Goal: Check status: Check status

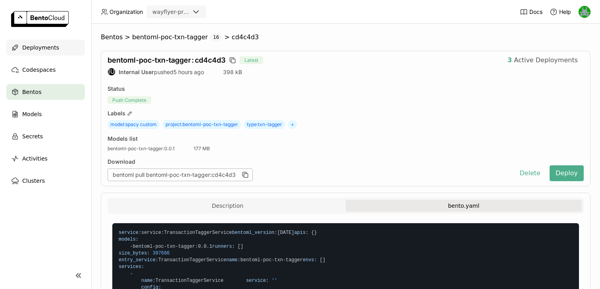
click at [54, 50] on span "Deployments" at bounding box center [40, 48] width 37 height 10
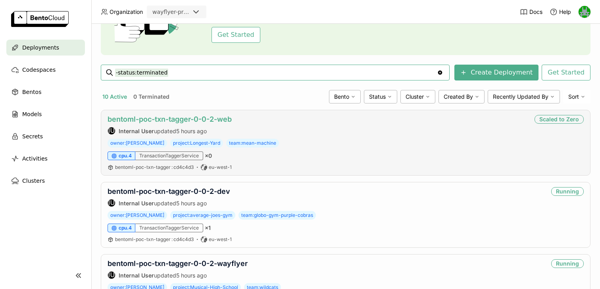
scroll to position [161, 0]
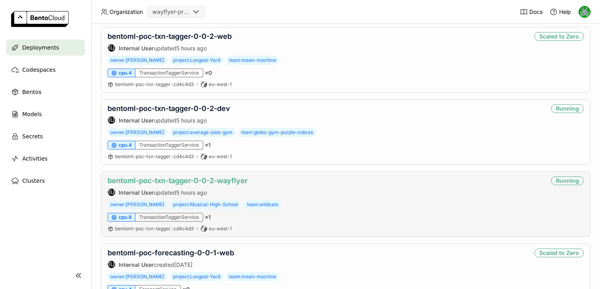
click at [213, 179] on link "bentoml-poc-txn-tagger-0-0-2-wayflyer" at bounding box center [177, 180] width 140 height 8
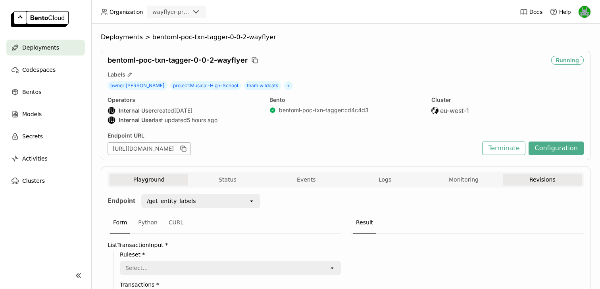
click at [541, 181] on button "Revisions" at bounding box center [542, 180] width 79 height 12
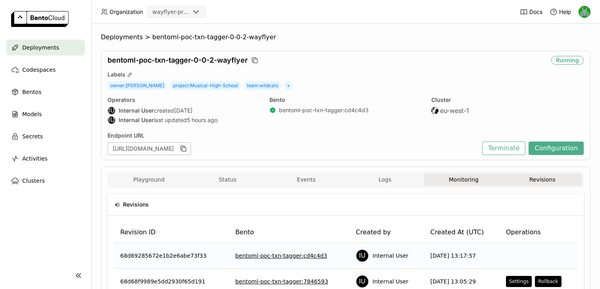
click at [450, 182] on button "Monitoring" at bounding box center [463, 180] width 79 height 12
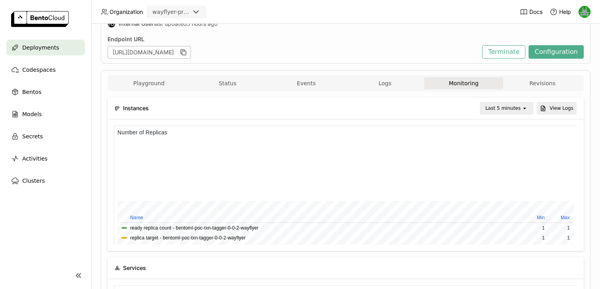
scroll to position [119, 463]
click at [501, 118] on div "Instances Last 5 minutes open View Logs" at bounding box center [346, 108] width 462 height 21
click at [504, 112] on div "Last 5 minutes" at bounding box center [502, 108] width 35 height 8
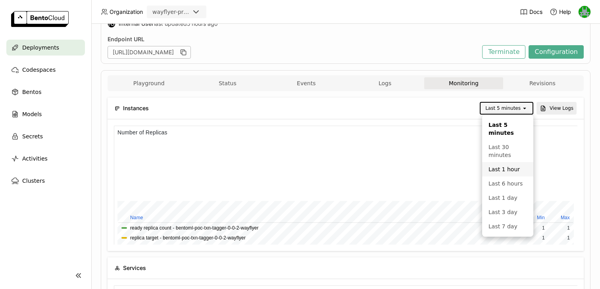
click at [497, 173] on li "Last 1 hour" at bounding box center [507, 169] width 51 height 14
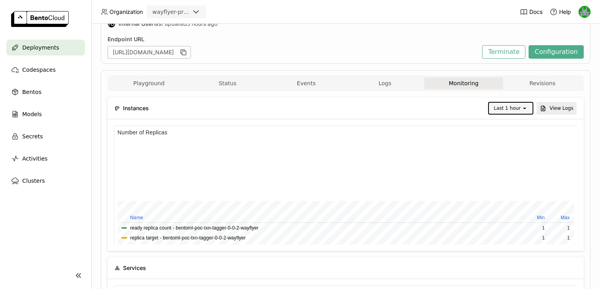
click at [527, 107] on icon "open" at bounding box center [524, 108] width 6 height 6
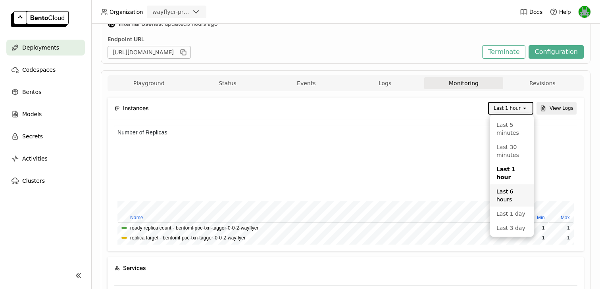
click at [507, 188] on div "Last 6 hours" at bounding box center [511, 196] width 31 height 16
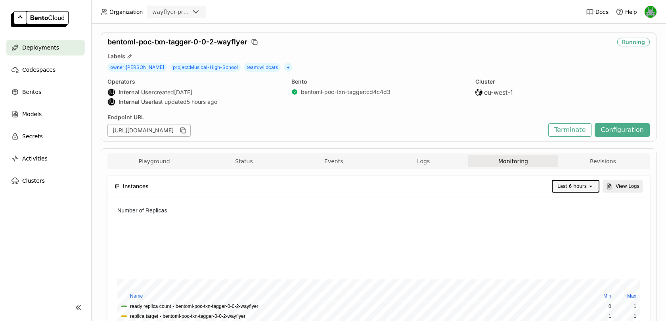
scroll to position [0, 0]
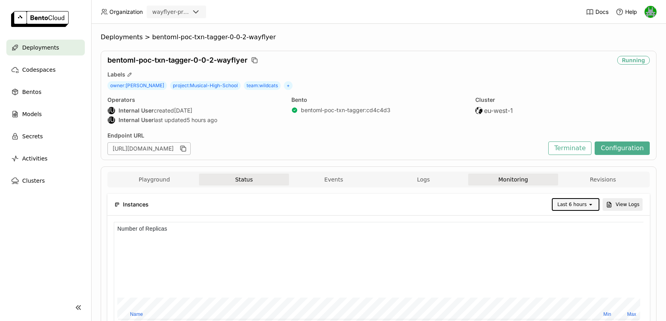
click at [230, 177] on button "Status" at bounding box center [244, 180] width 90 height 12
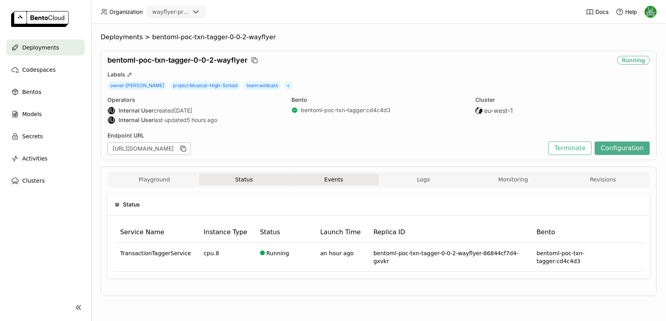
click at [331, 178] on button "Events" at bounding box center [334, 180] width 90 height 12
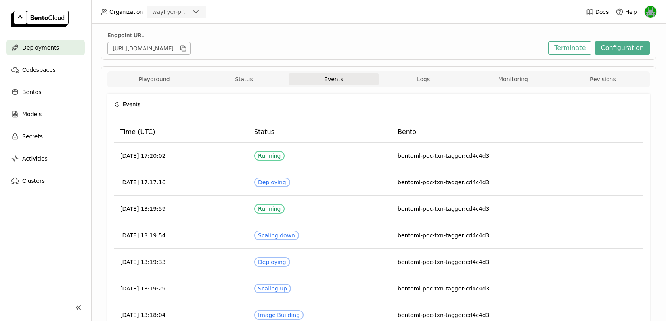
scroll to position [102, 0]
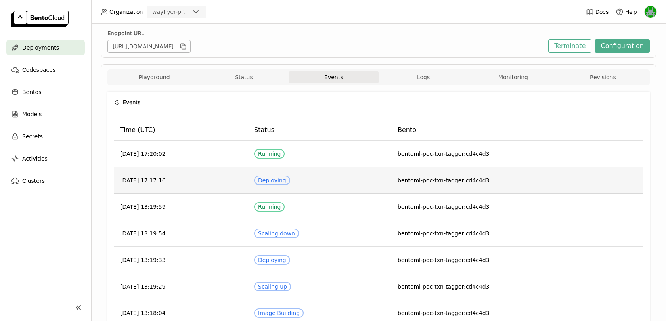
click at [286, 177] on div "Deploying" at bounding box center [272, 180] width 28 height 6
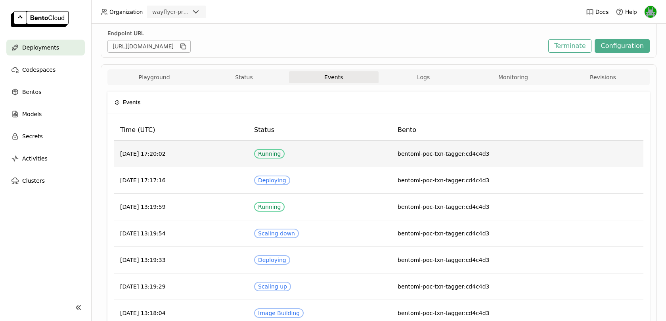
click at [281, 152] on div "Running" at bounding box center [269, 154] width 23 height 6
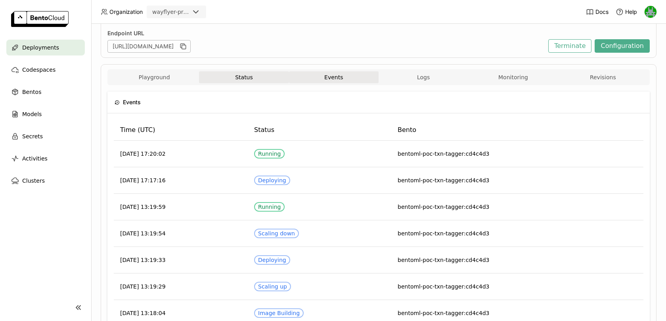
click at [251, 74] on button "Status" at bounding box center [244, 77] width 90 height 12
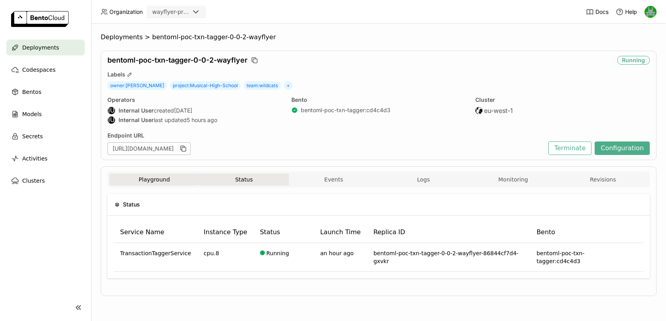
click at [143, 174] on button "Playground" at bounding box center [154, 180] width 90 height 12
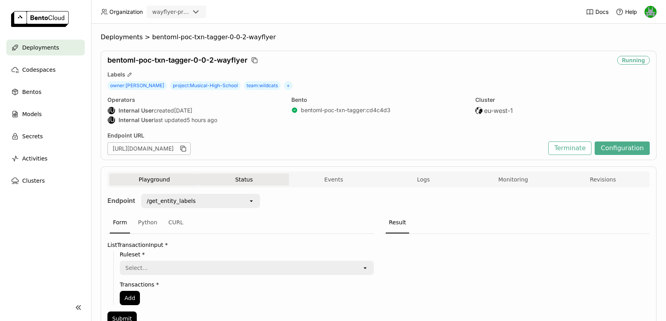
click at [231, 181] on button "Status" at bounding box center [244, 180] width 90 height 12
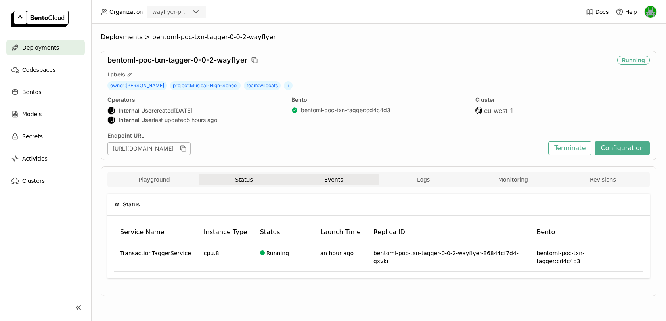
click at [321, 177] on button "Events" at bounding box center [334, 180] width 90 height 12
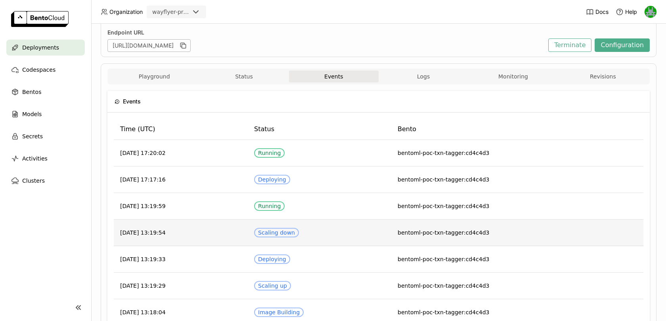
scroll to position [107, 0]
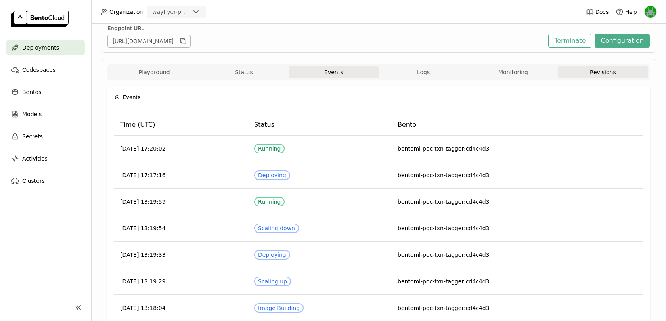
click at [592, 71] on button "Revisions" at bounding box center [603, 72] width 90 height 12
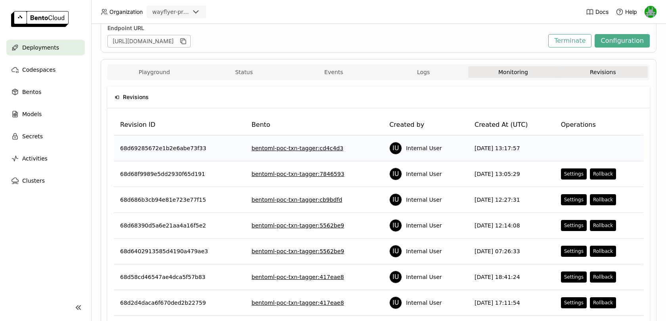
click at [518, 71] on button "Monitoring" at bounding box center [513, 72] width 90 height 12
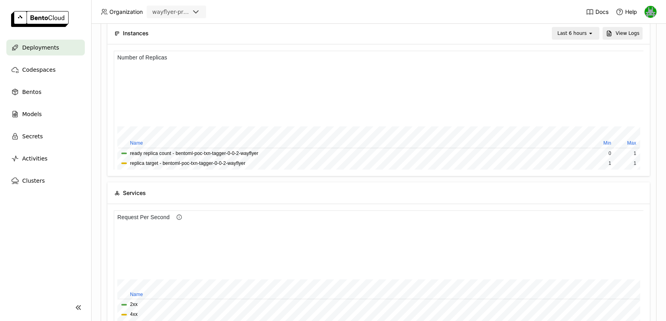
scroll to position [132, 0]
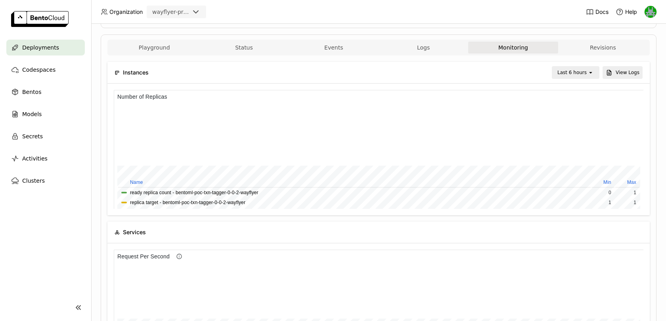
click at [415, 48] on button "Logs" at bounding box center [424, 48] width 90 height 12
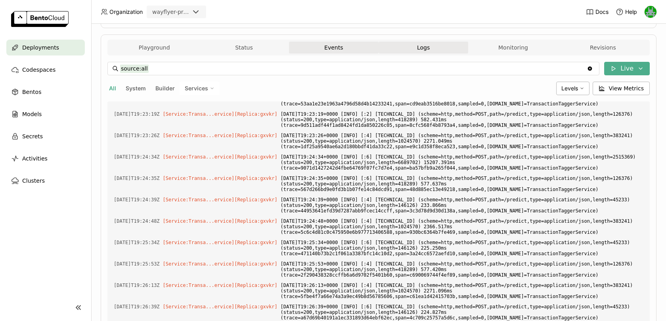
scroll to position [7094, 0]
click at [339, 48] on button "Events" at bounding box center [334, 48] width 90 height 12
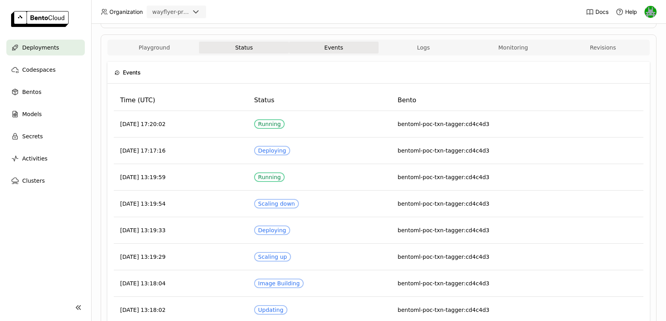
click at [255, 47] on button "Status" at bounding box center [244, 48] width 90 height 12
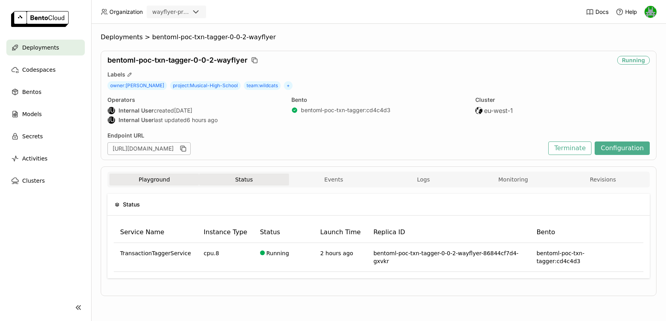
click at [149, 179] on button "Playground" at bounding box center [154, 180] width 90 height 12
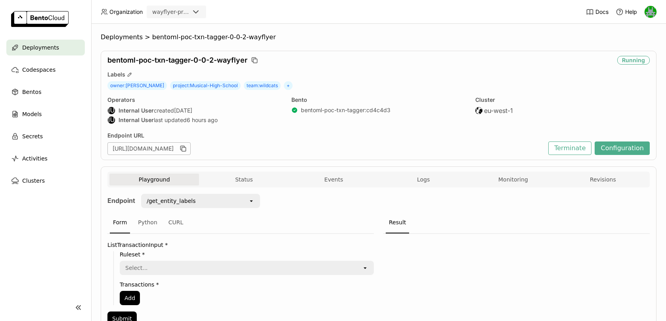
scroll to position [40, 0]
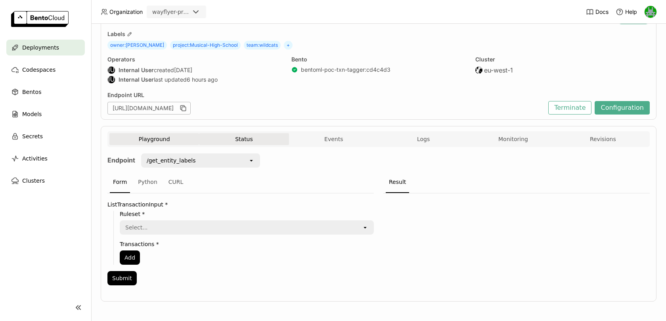
click at [252, 138] on button "Status" at bounding box center [244, 139] width 90 height 12
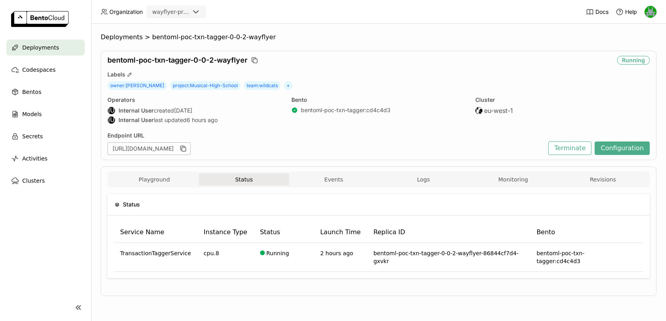
click at [183, 283] on div "Playground Status Events Logs Monitoring Revisions Endpoint /get_entity_labels …" at bounding box center [379, 232] width 556 height 130
